Goal: Task Accomplishment & Management: Use online tool/utility

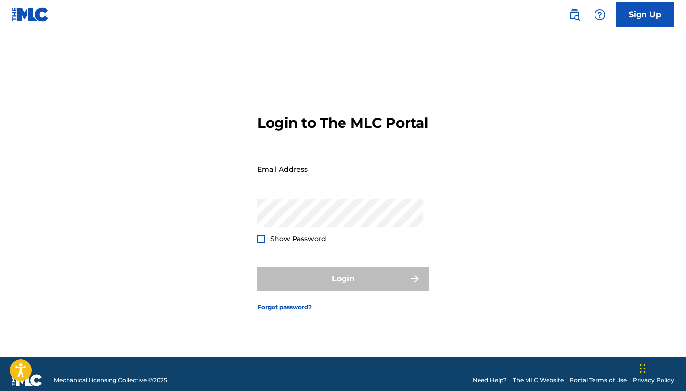
click at [302, 183] on input "Email Address" at bounding box center [339, 169] width 165 height 28
paste input "[EMAIL_ADDRESS][DOMAIN_NAME]"
type input "[EMAIL_ADDRESS][DOMAIN_NAME]"
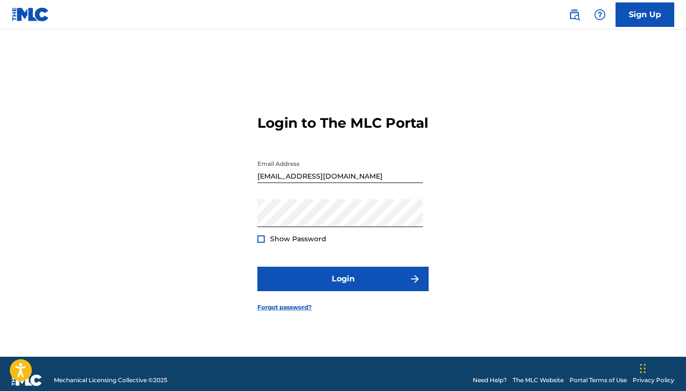
click at [556, 233] on div "Login to The MLC Portal Email Address [EMAIL_ADDRESS][DOMAIN_NAME] Password Sho…" at bounding box center [342, 205] width 685 height 303
click at [271, 243] on span "Show Password" at bounding box center [298, 238] width 56 height 9
click at [262, 243] on div at bounding box center [260, 238] width 7 height 7
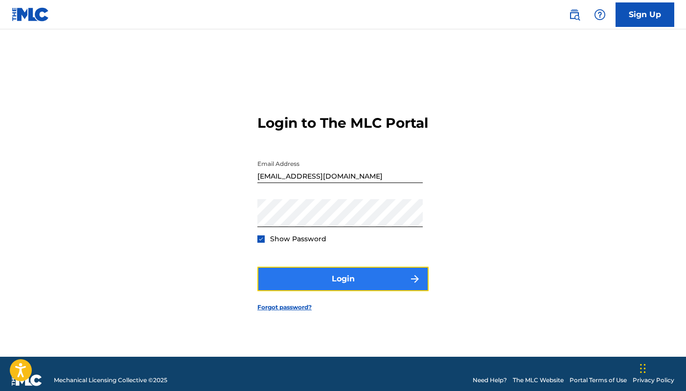
click at [345, 279] on button "Login" at bounding box center [342, 279] width 171 height 24
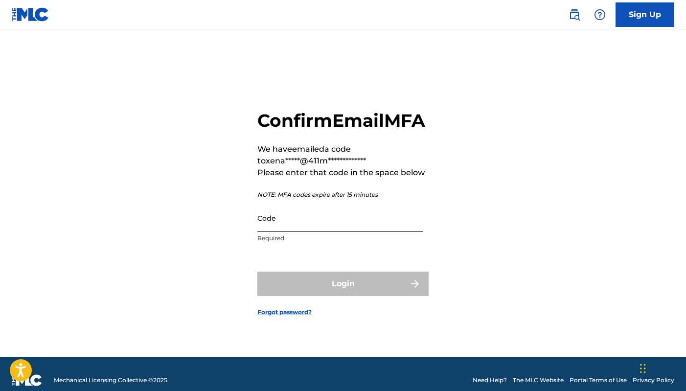
click at [297, 232] on input "Code" at bounding box center [339, 218] width 165 height 28
paste input "141026"
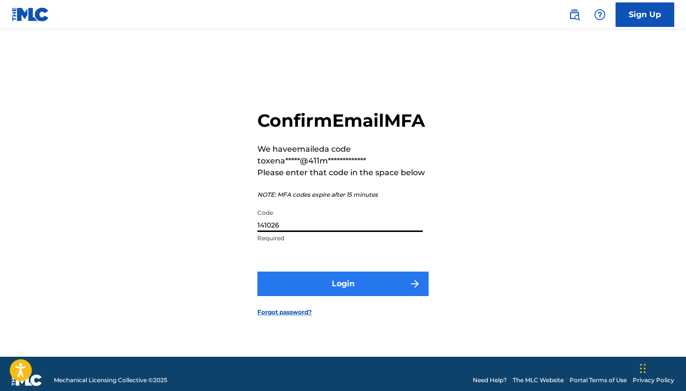
type input "141026"
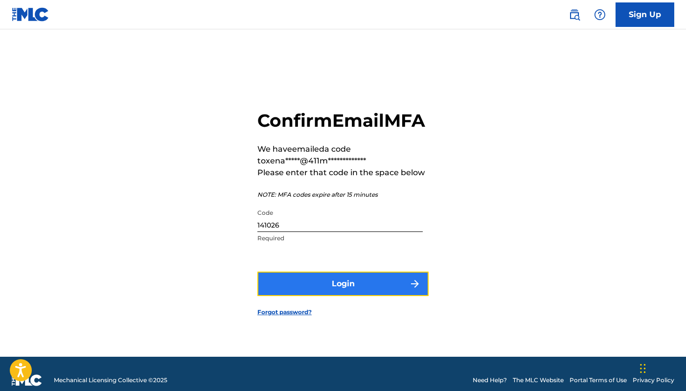
click at [332, 283] on button "Login" at bounding box center [342, 284] width 171 height 24
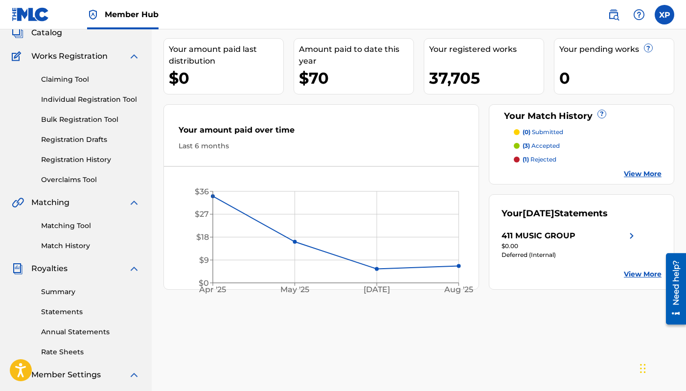
scroll to position [33, 0]
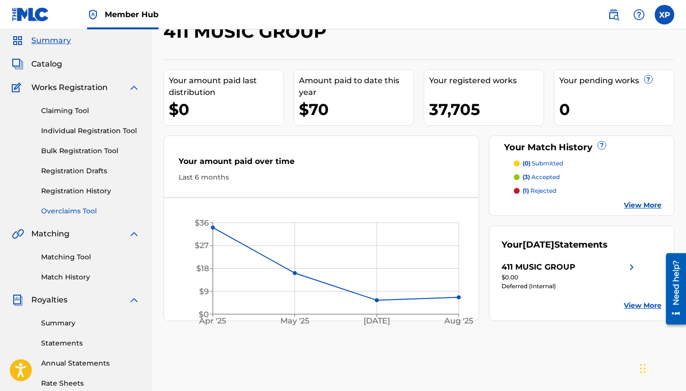
click at [92, 212] on link "Overclaims Tool" at bounding box center [90, 211] width 99 height 10
